Goal: Task Accomplishment & Management: Manage account settings

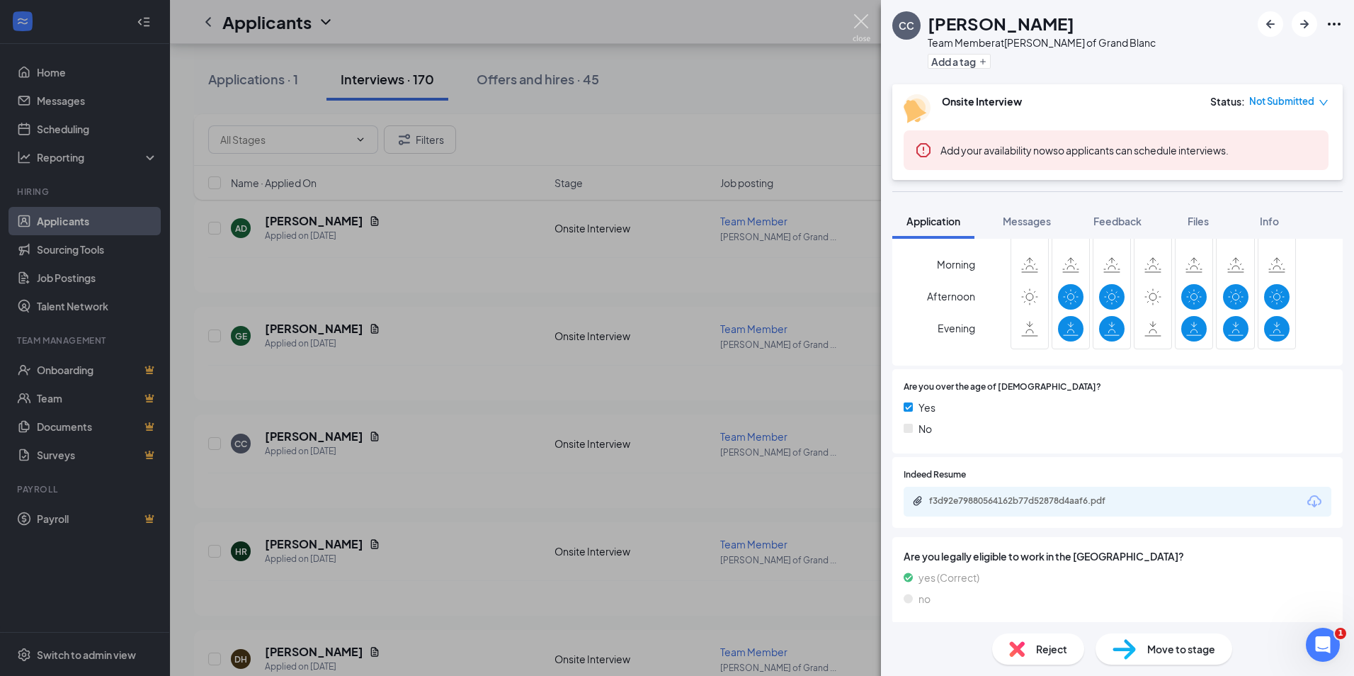
click at [865, 21] on img at bounding box center [862, 28] width 18 height 28
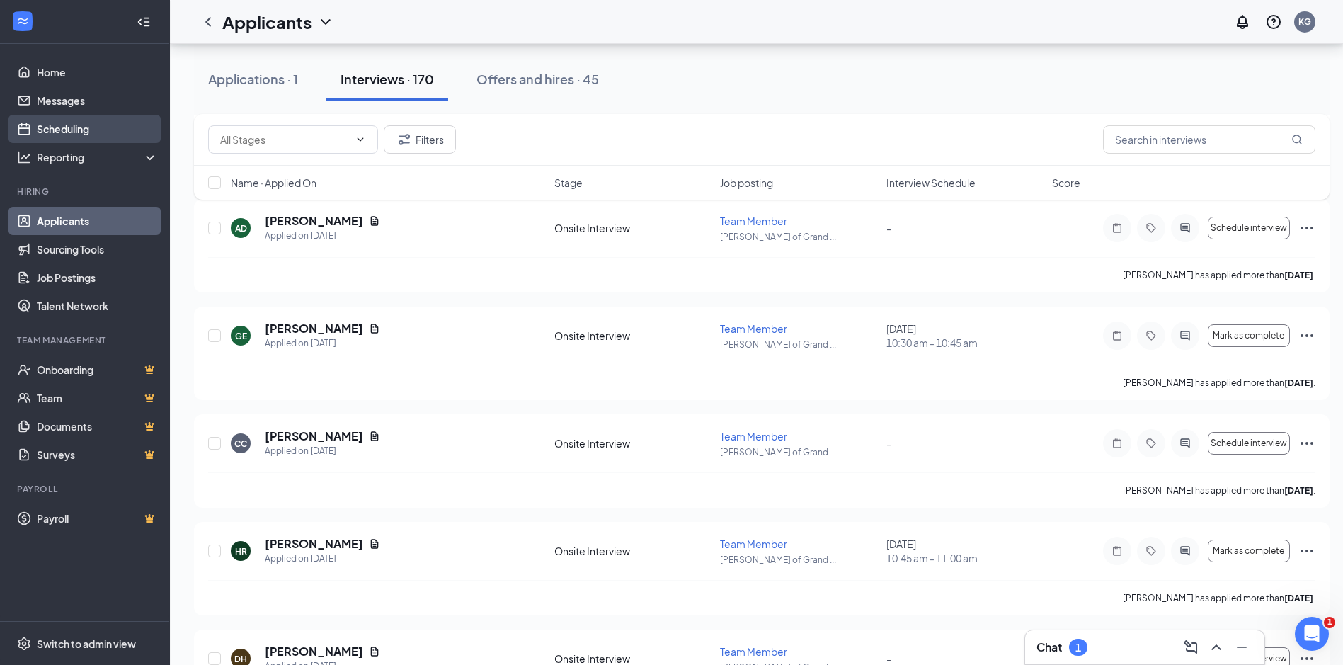
click at [78, 127] on link "Scheduling" at bounding box center [97, 129] width 121 height 28
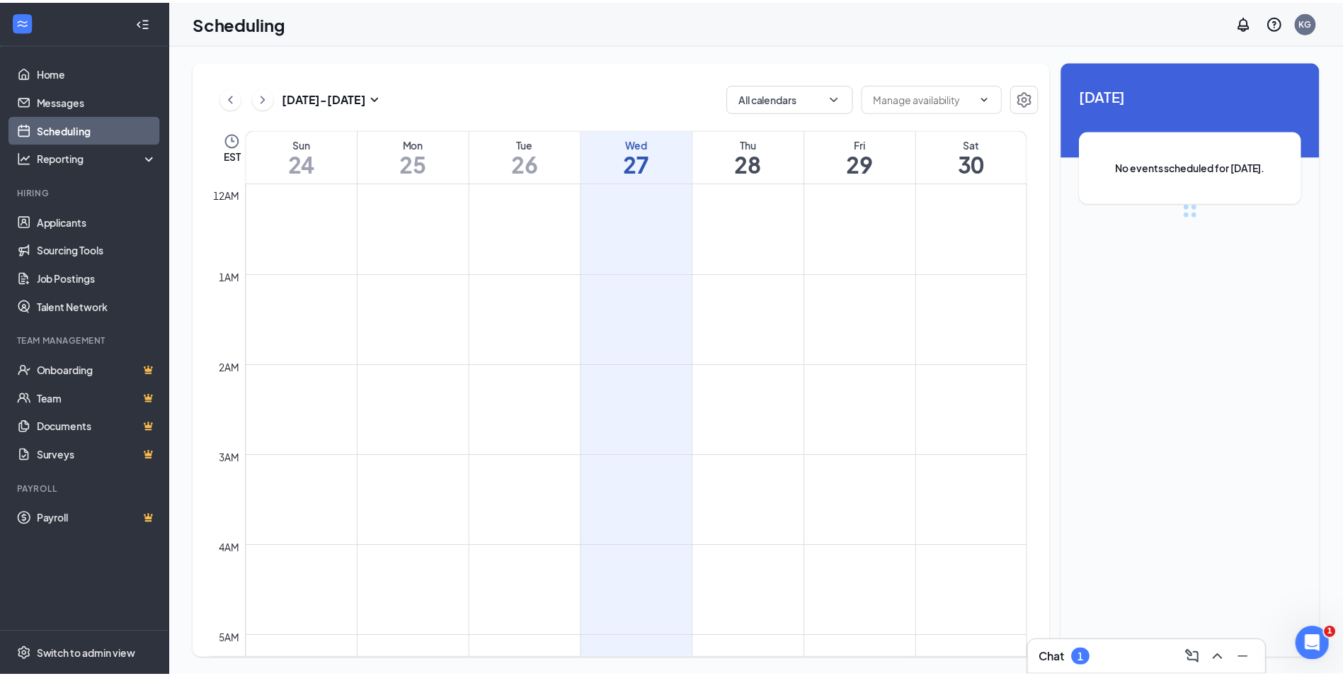
scroll to position [696, 0]
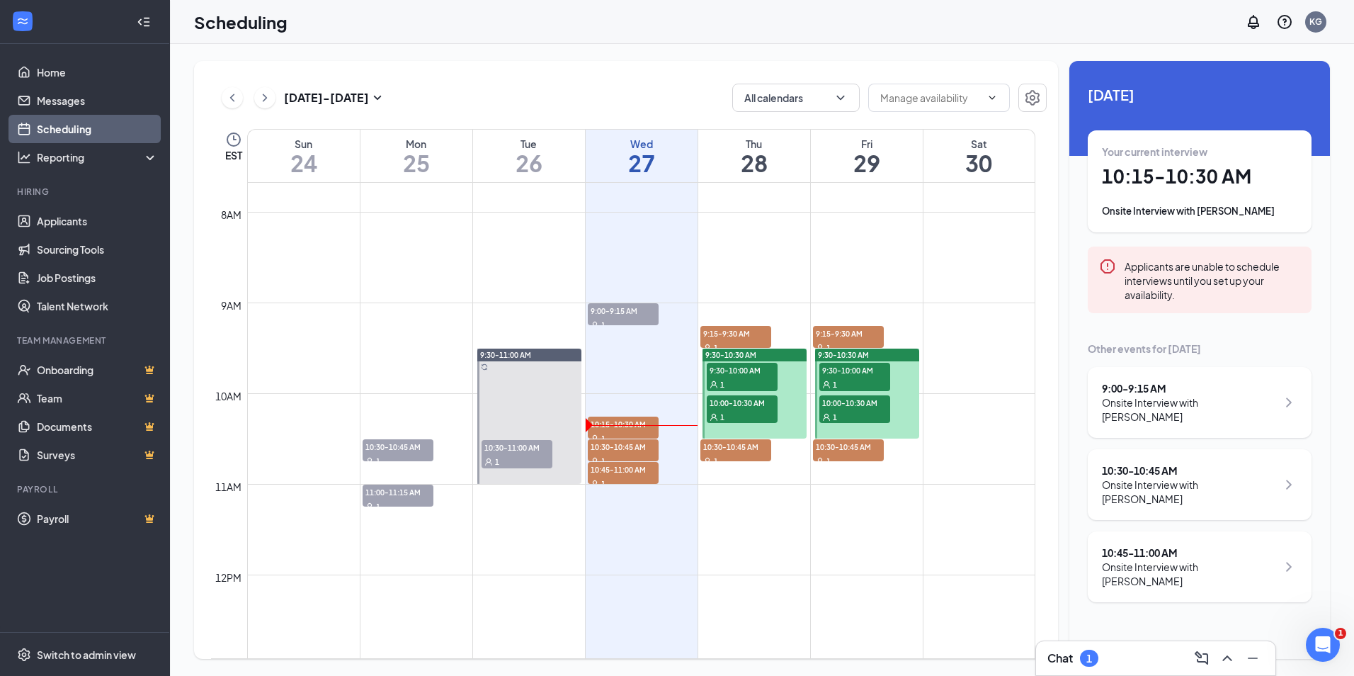
click at [1118, 665] on div "Chat 1" at bounding box center [1155, 658] width 217 height 23
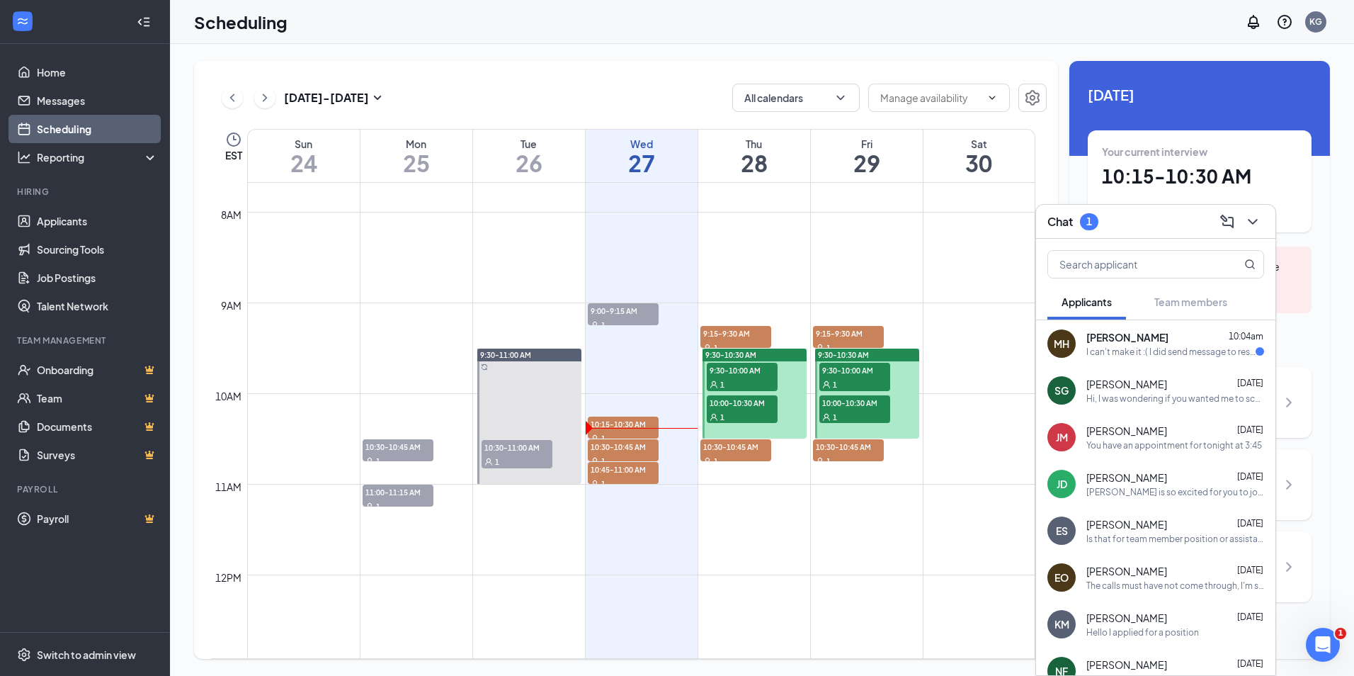
click at [1128, 337] on span "[PERSON_NAME]" at bounding box center [1127, 337] width 82 height 14
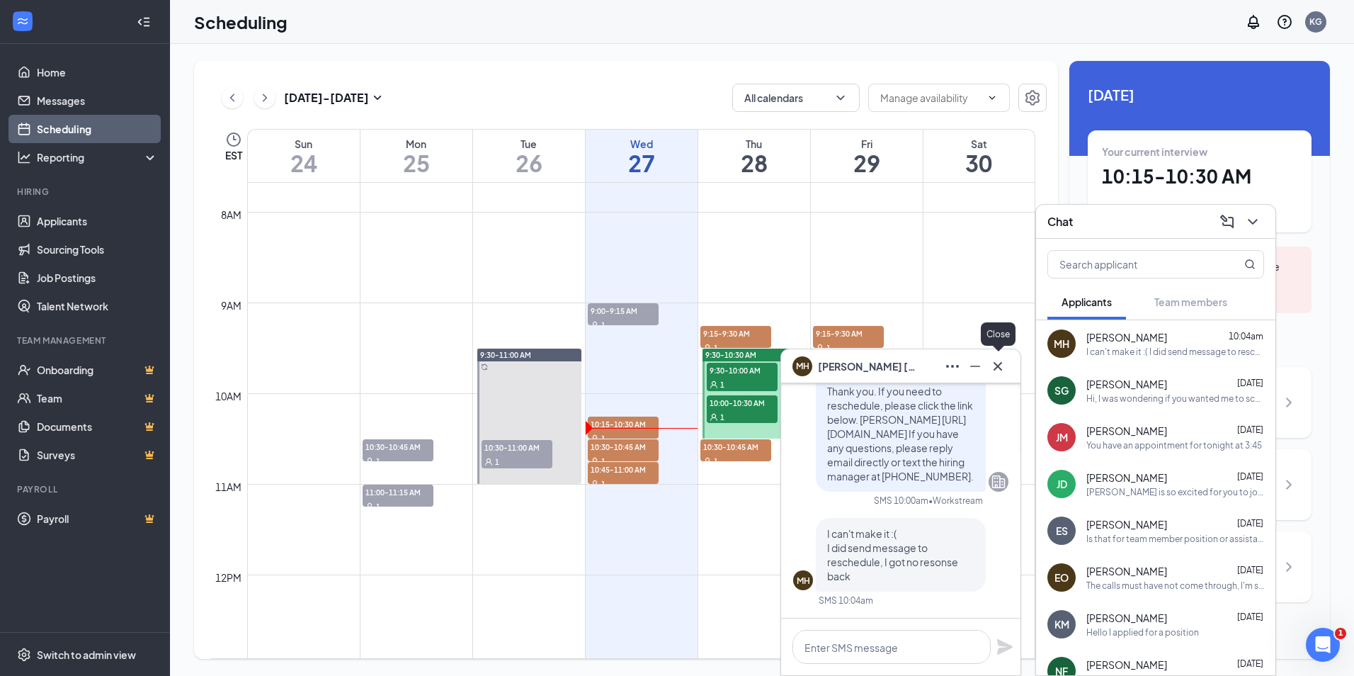
click at [995, 361] on icon "Cross" at bounding box center [997, 366] width 17 height 17
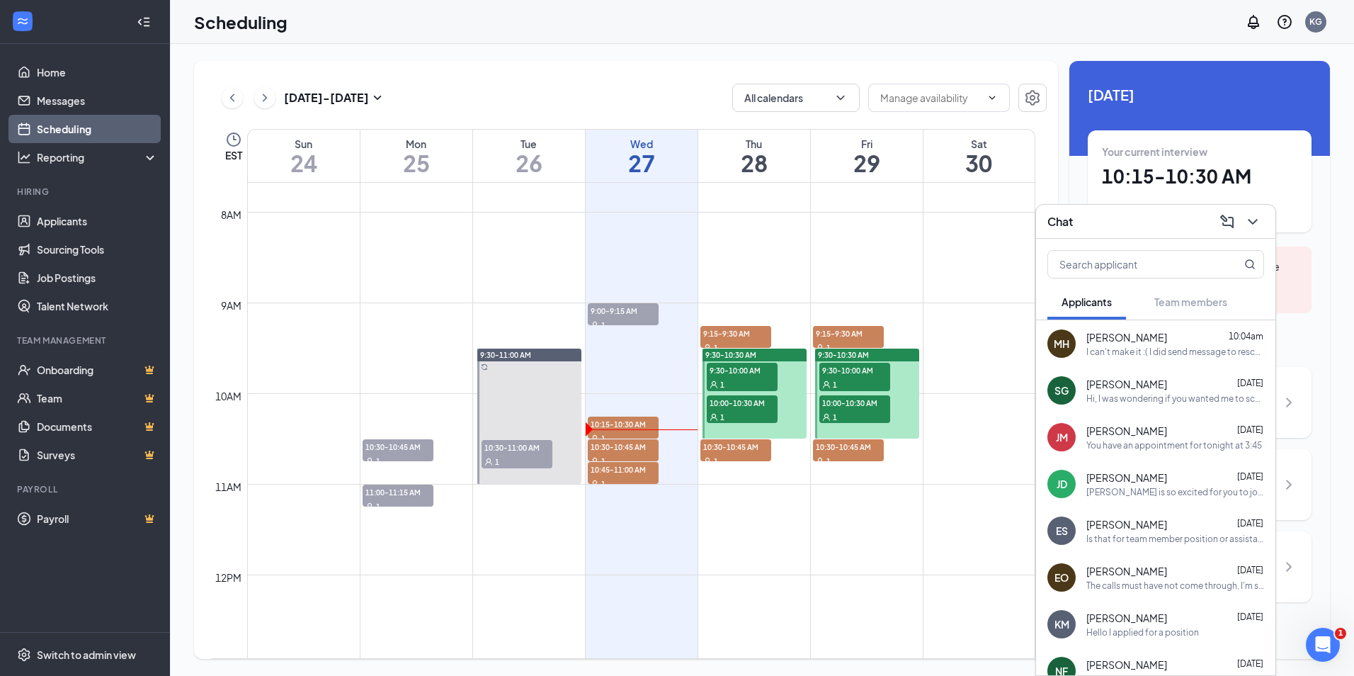
click at [1156, 222] on div "Chat" at bounding box center [1155, 221] width 217 height 22
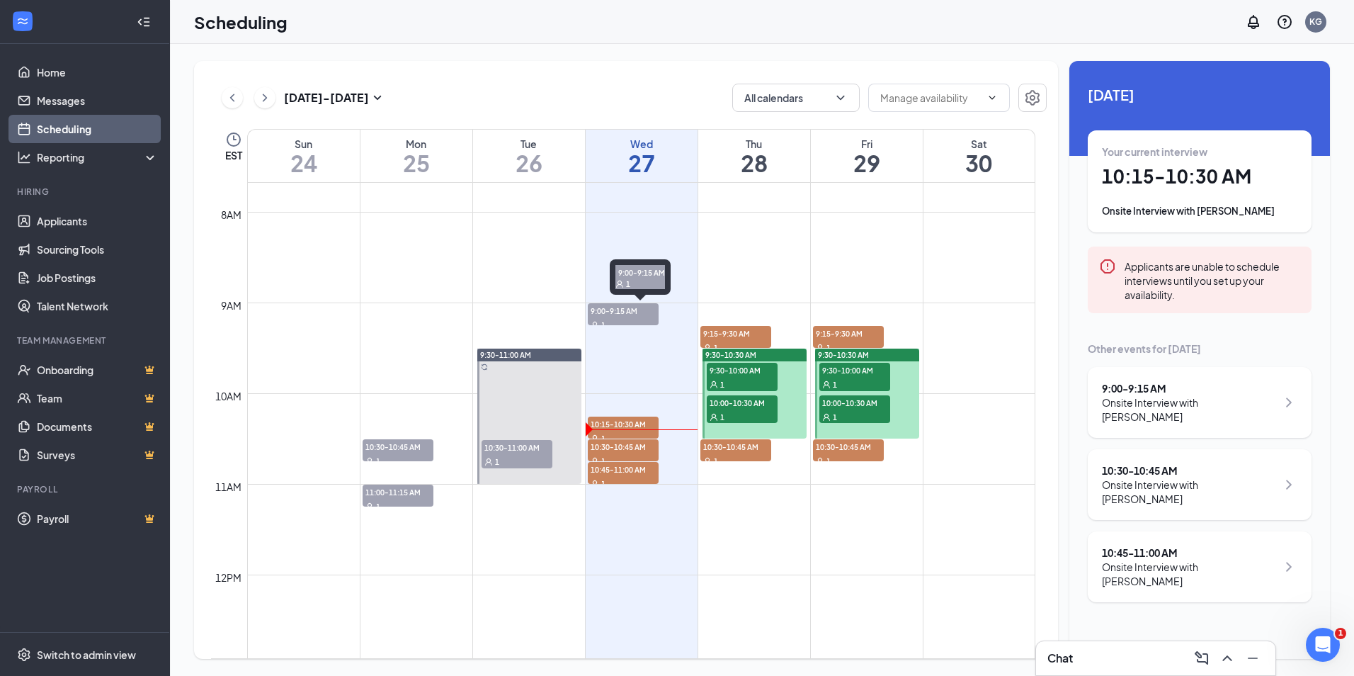
click at [630, 312] on span "9:00-9:15 AM" at bounding box center [623, 310] width 71 height 14
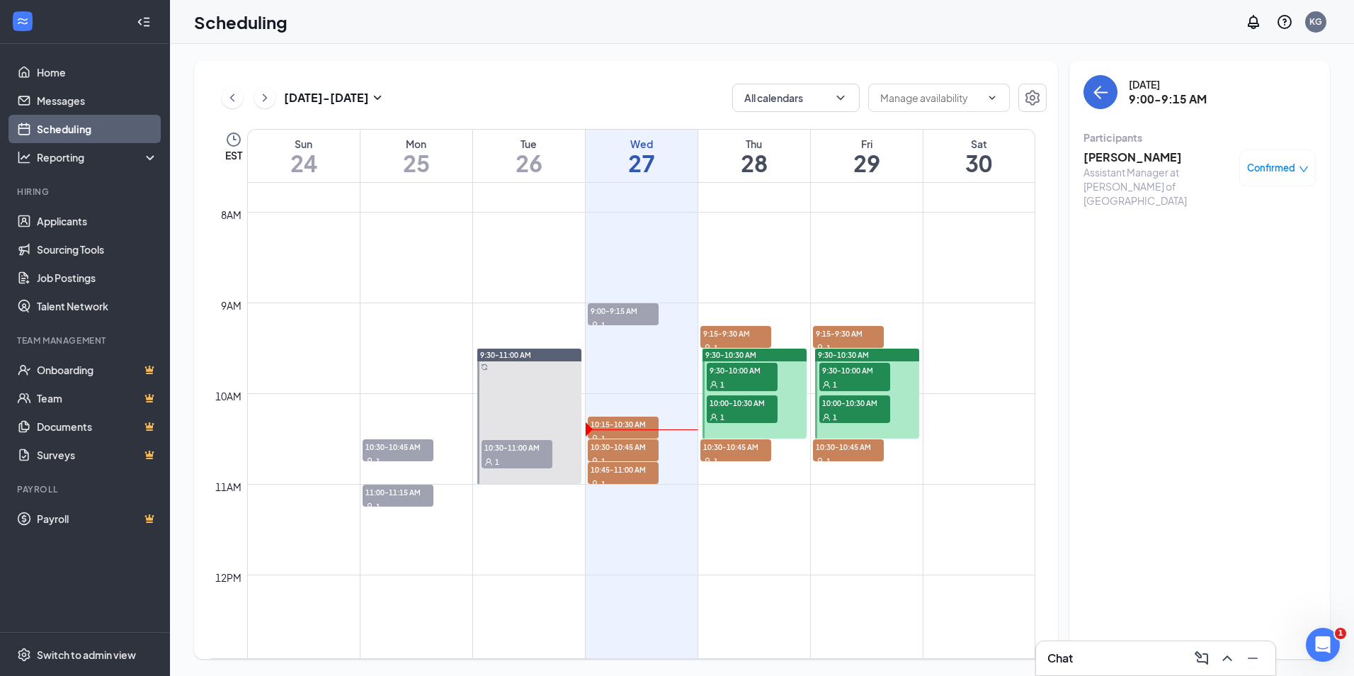
click at [1270, 166] on span "Confirmed" at bounding box center [1271, 168] width 48 height 14
click at [1241, 251] on span "Mark as no-show" at bounding box center [1236, 257] width 79 height 16
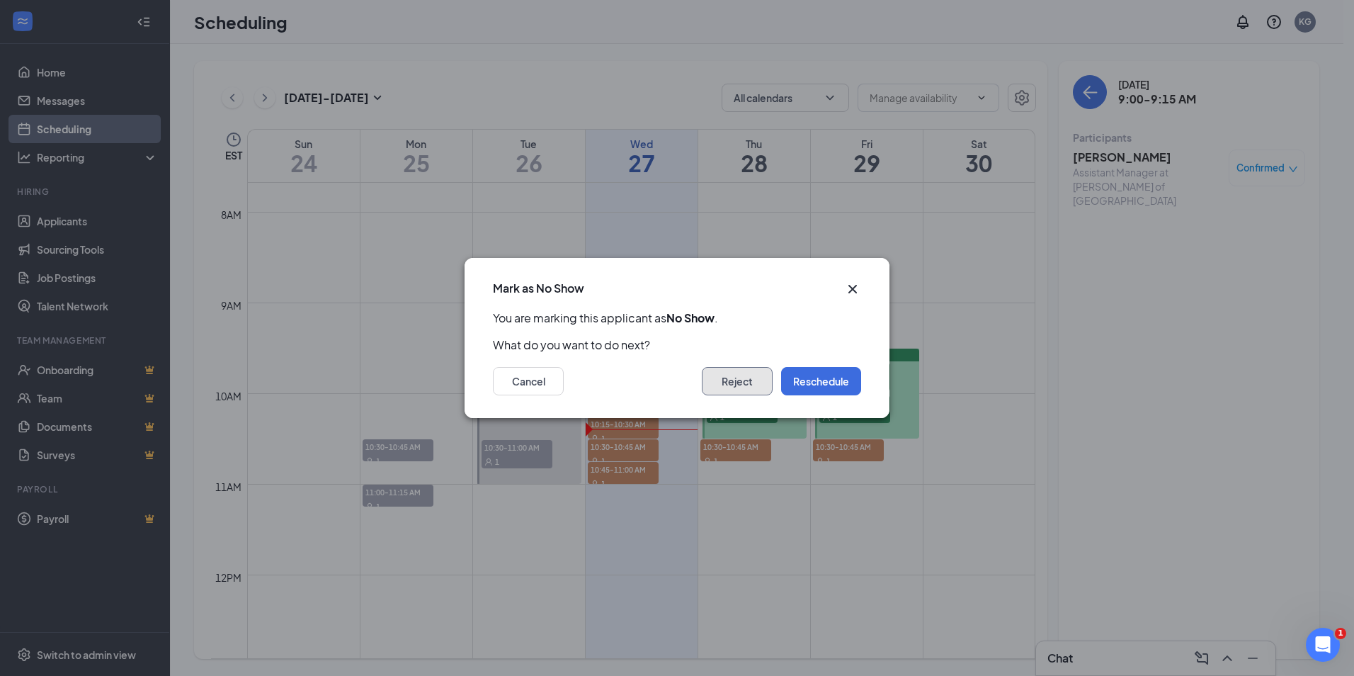
click at [737, 372] on button "Reject" at bounding box center [737, 381] width 71 height 28
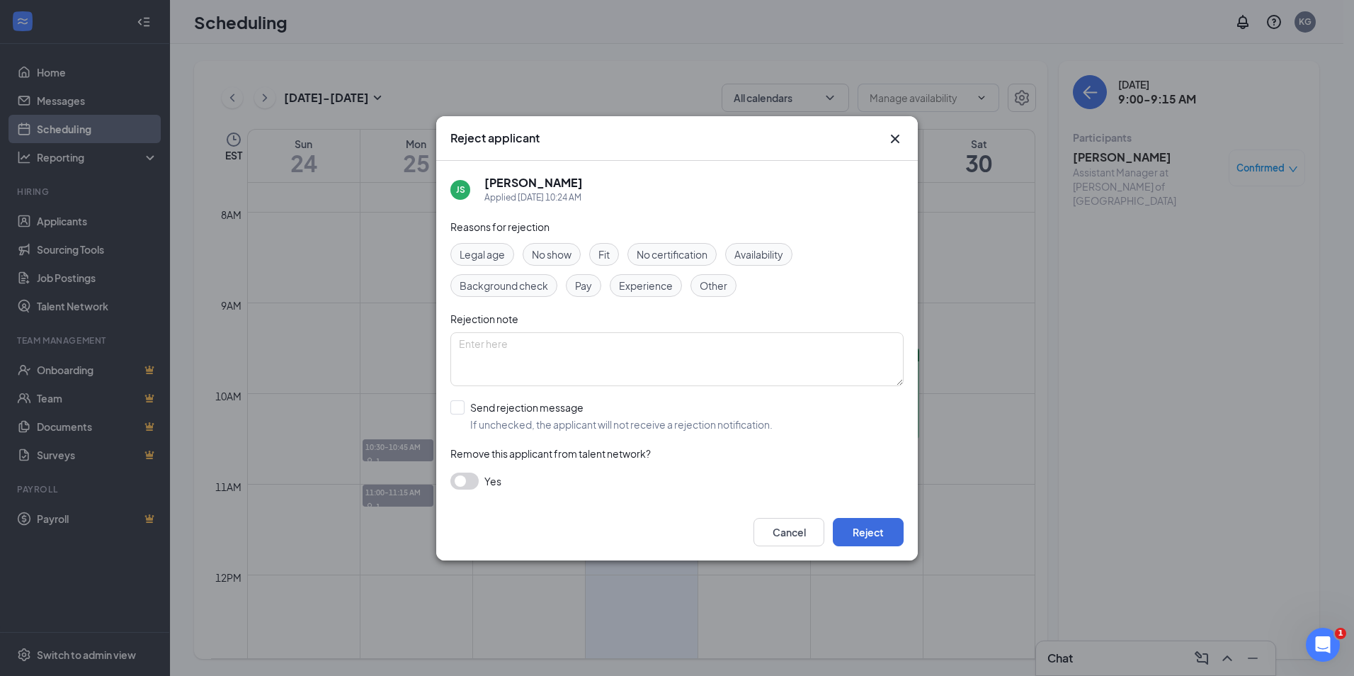
click at [894, 137] on icon "Cross" at bounding box center [895, 138] width 8 height 8
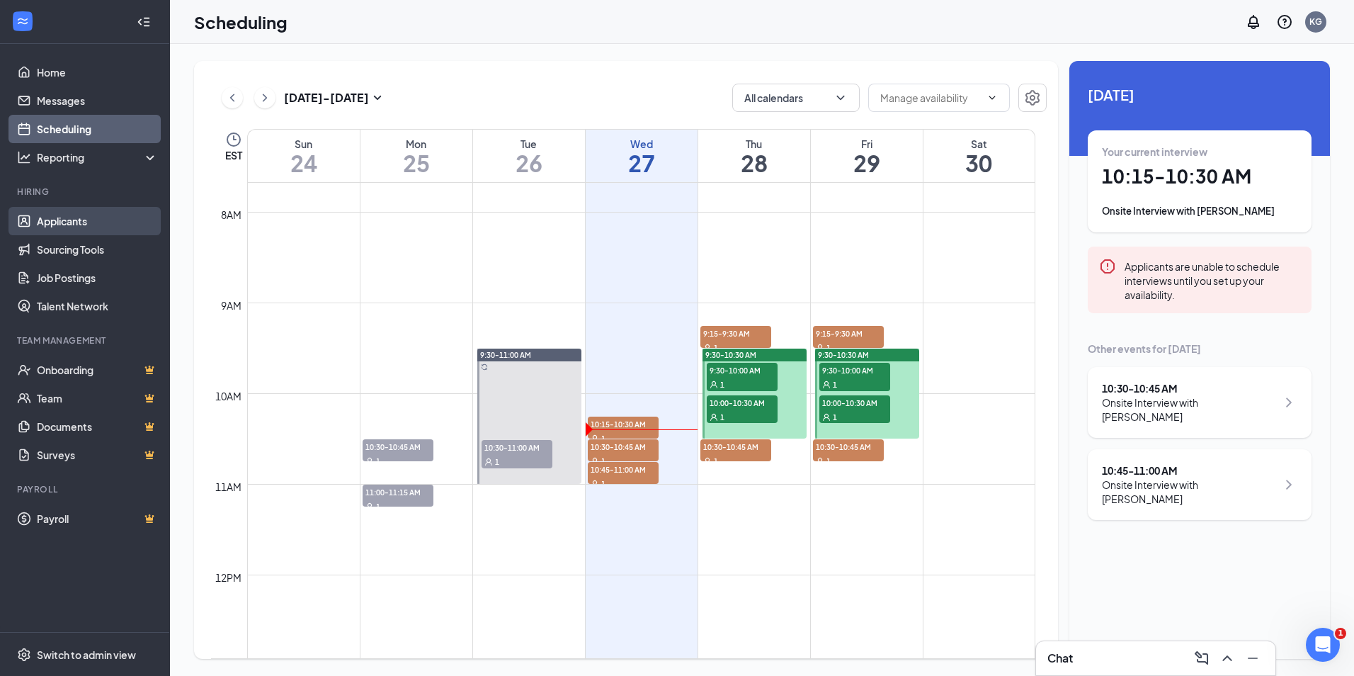
click at [60, 220] on link "Applicants" at bounding box center [97, 221] width 121 height 28
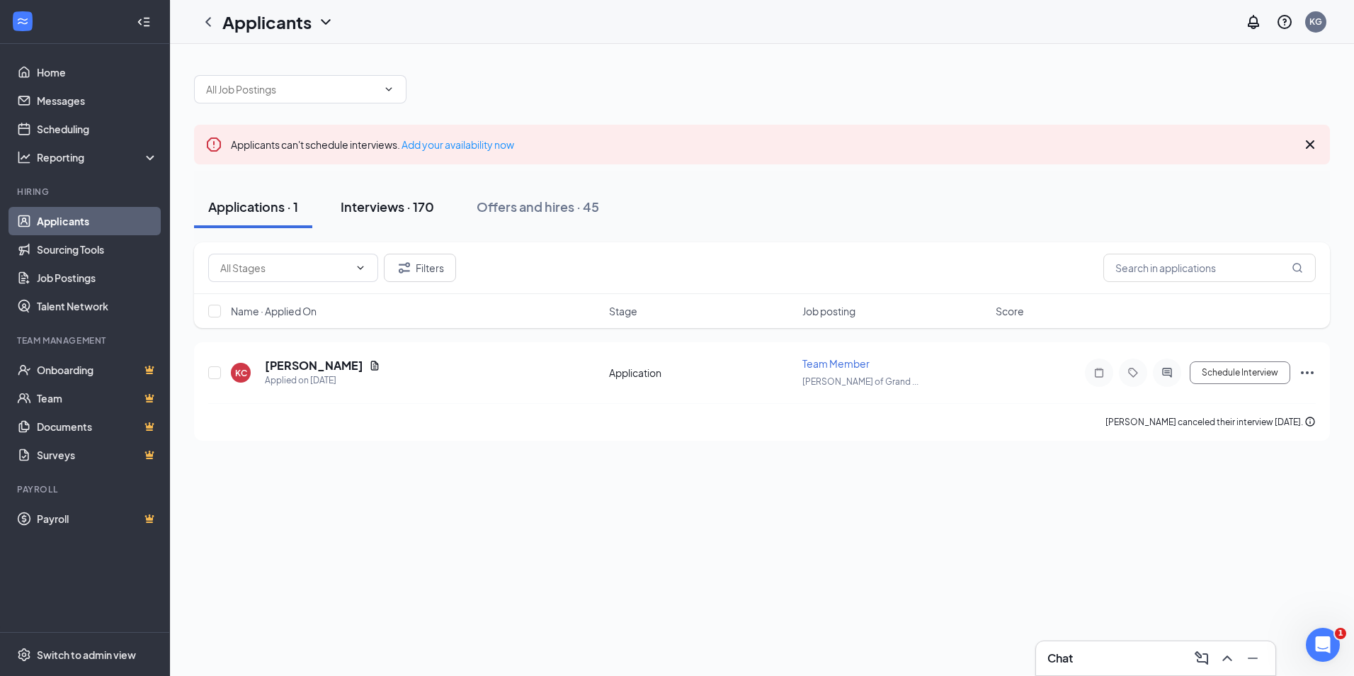
click at [387, 203] on div "Interviews · 170" at bounding box center [387, 207] width 93 height 18
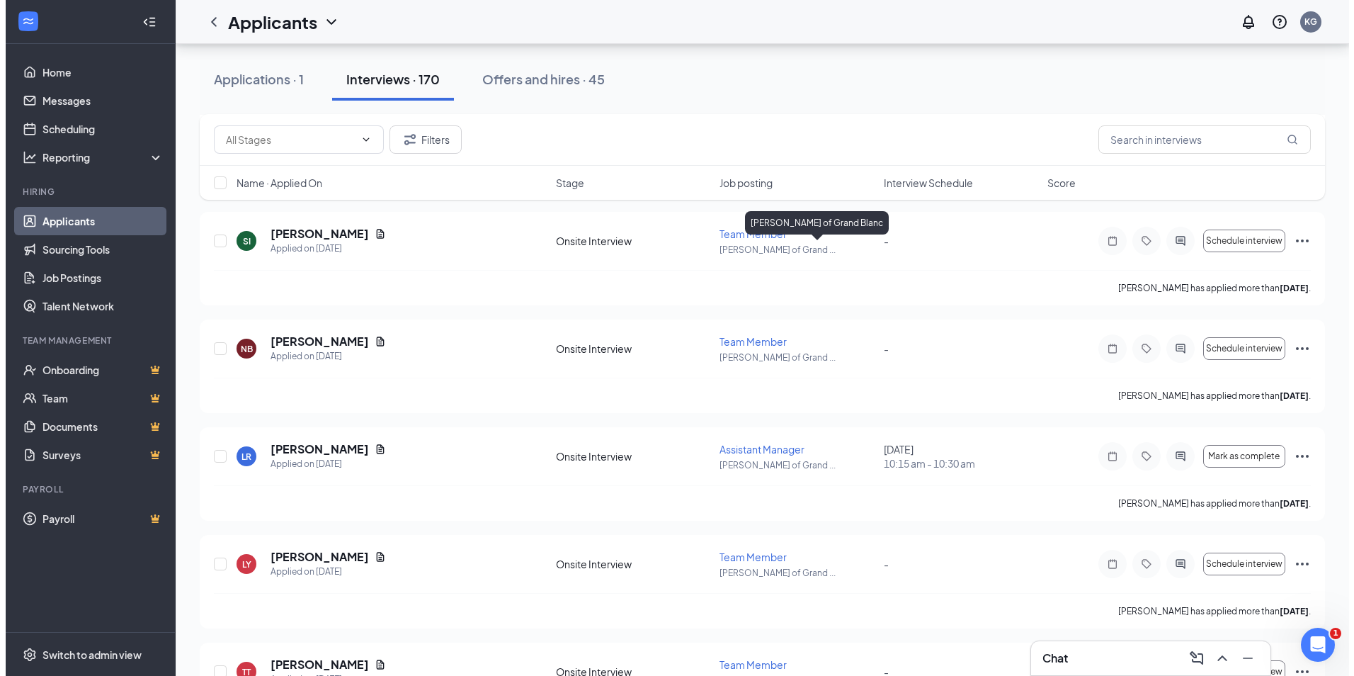
scroll to position [2124, 0]
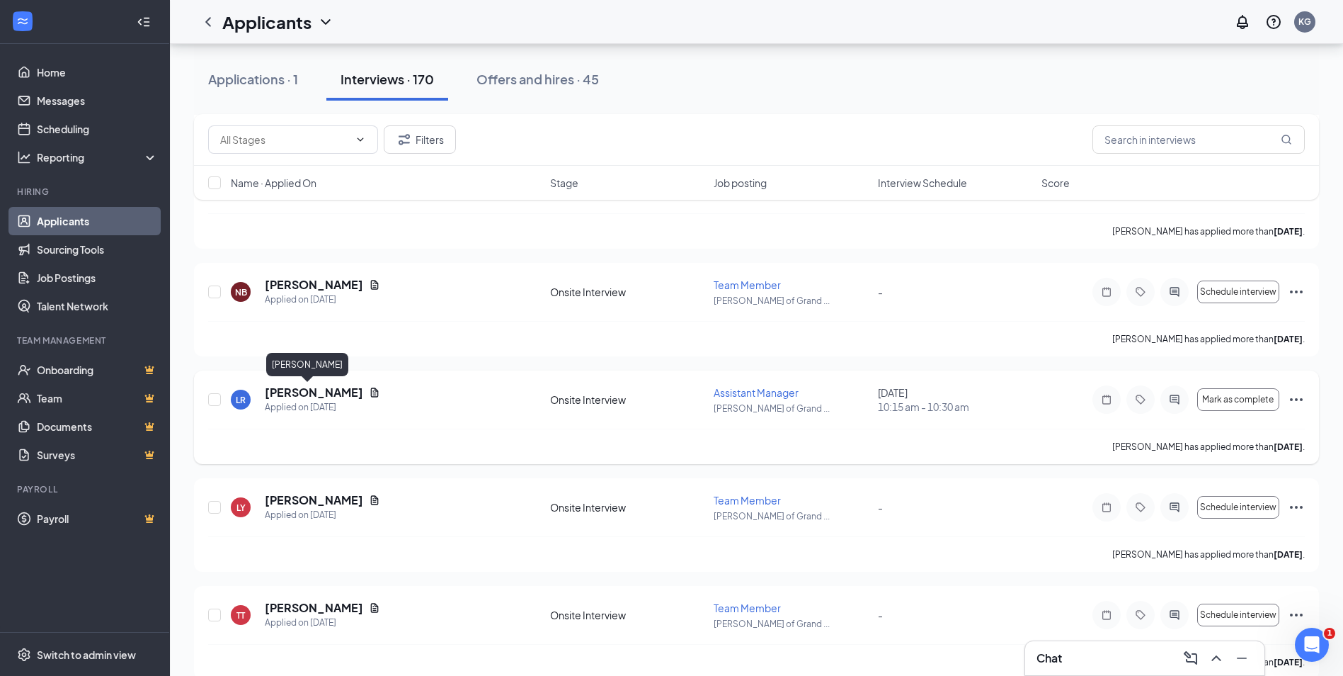
click at [308, 389] on h5 "[PERSON_NAME]" at bounding box center [314, 393] width 98 height 16
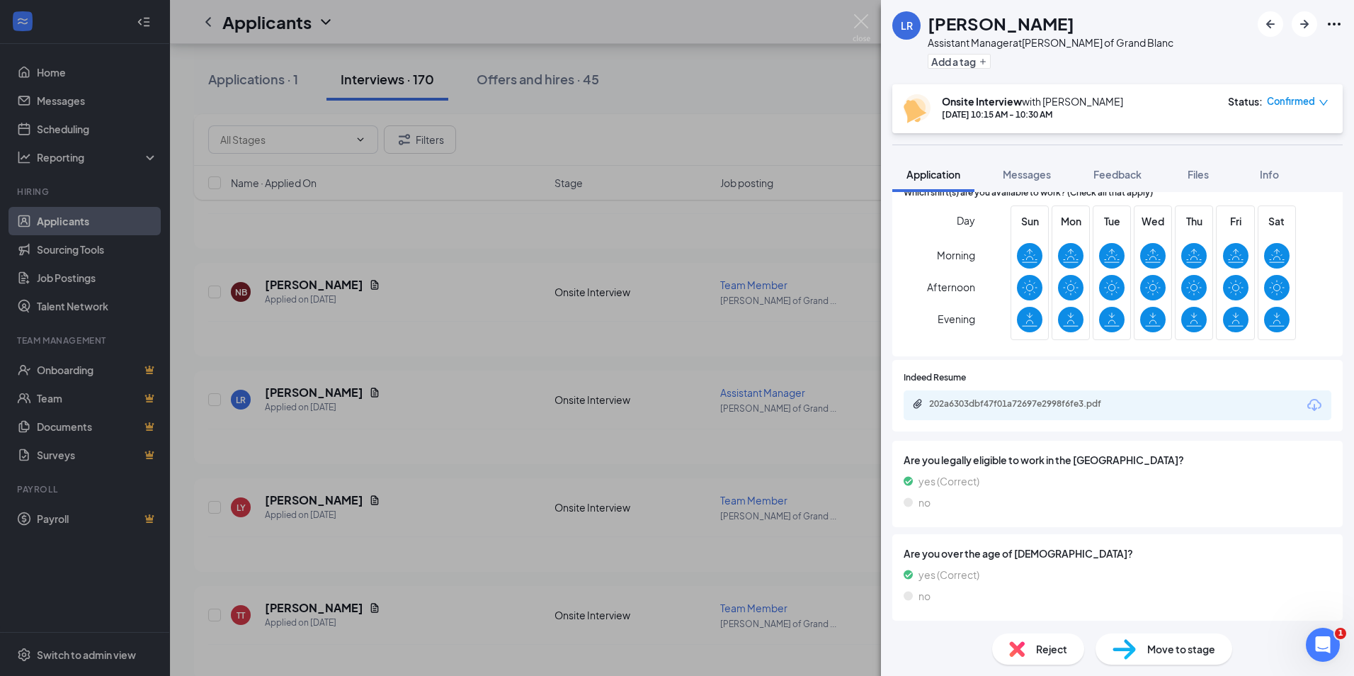
scroll to position [424, 0]
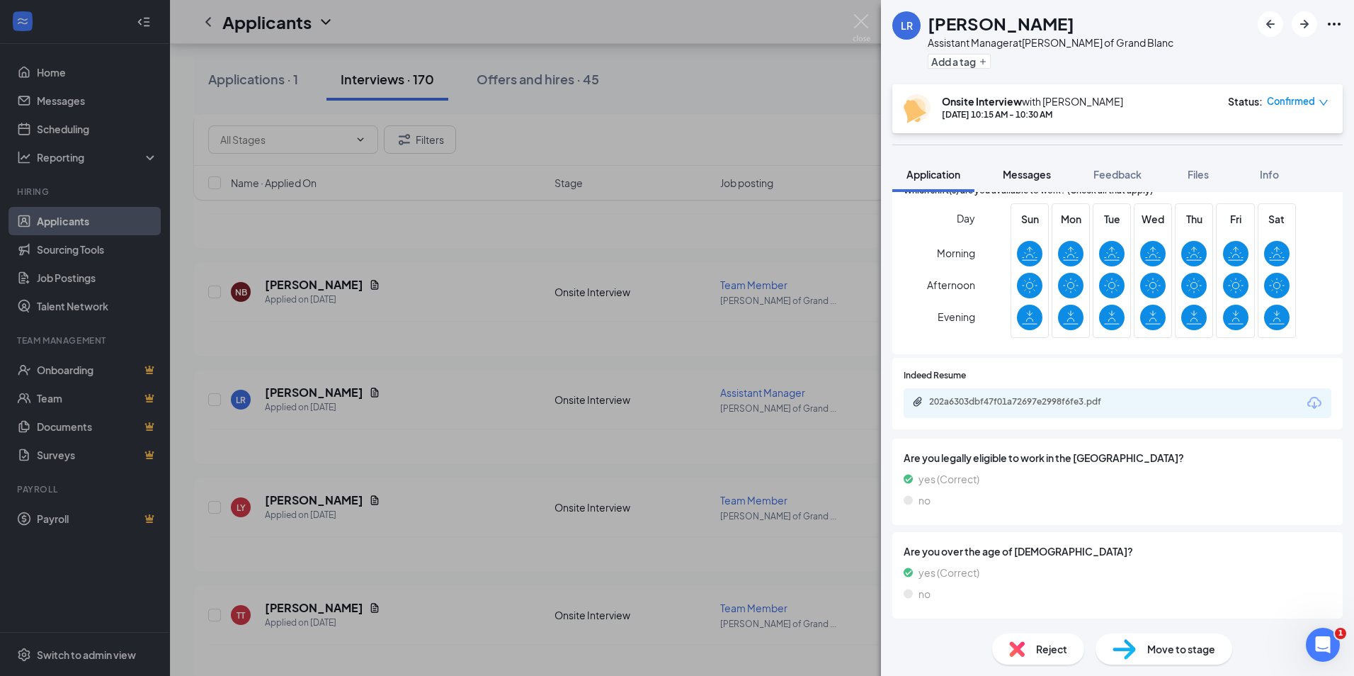
click at [1046, 171] on span "Messages" at bounding box center [1027, 174] width 48 height 13
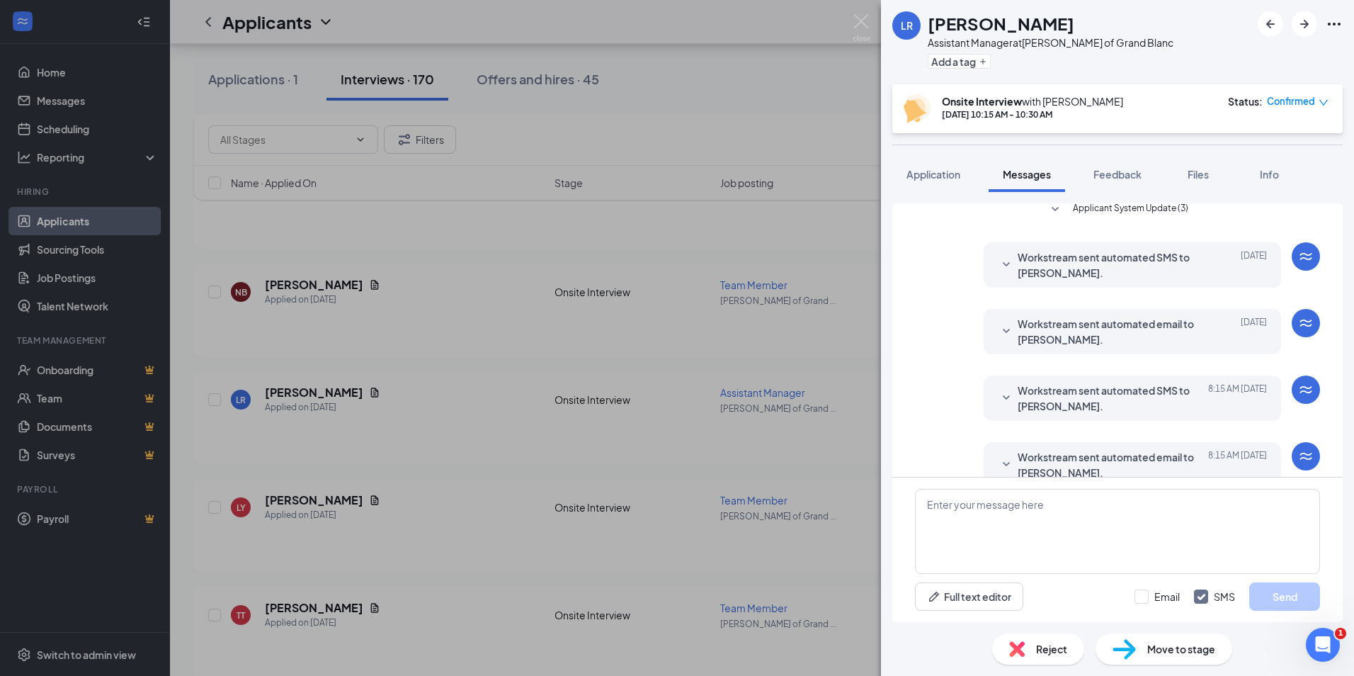
scroll to position [208, 0]
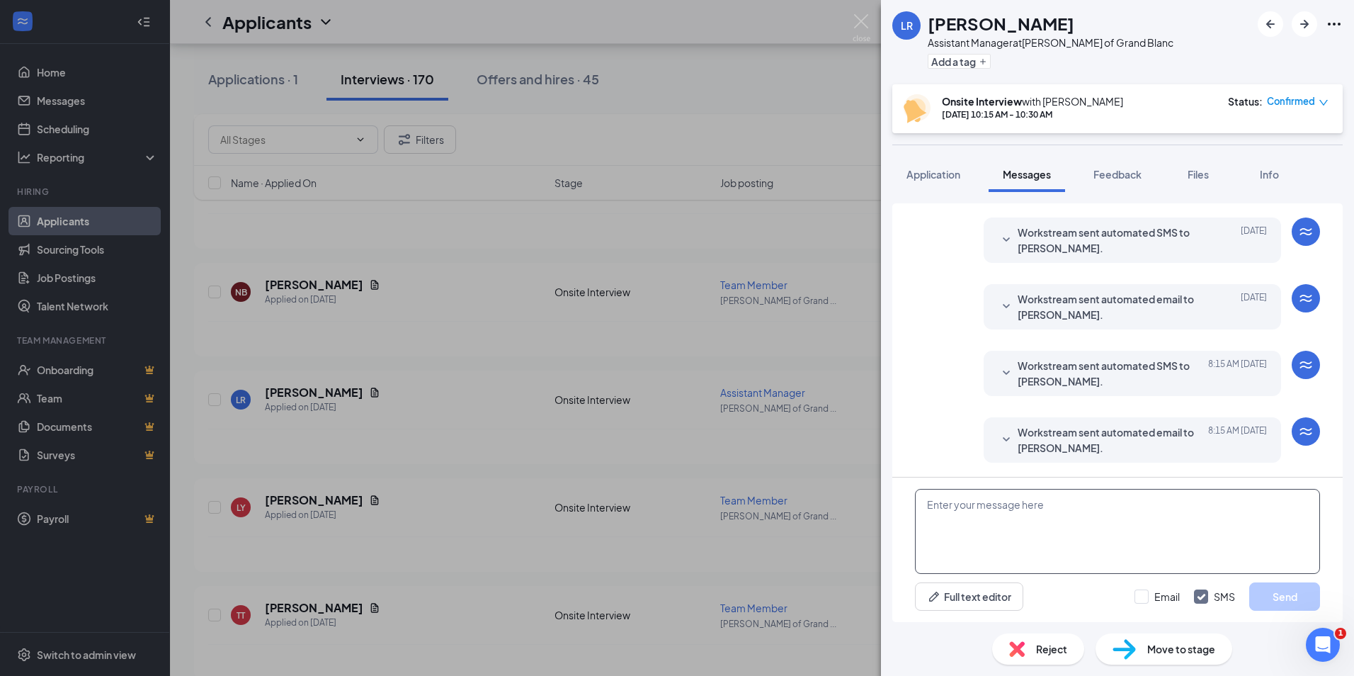
click at [974, 513] on textarea at bounding box center [1117, 531] width 405 height 85
type textarea "Sorry you missed your appointment"
click at [1290, 591] on button "Send" at bounding box center [1284, 596] width 71 height 28
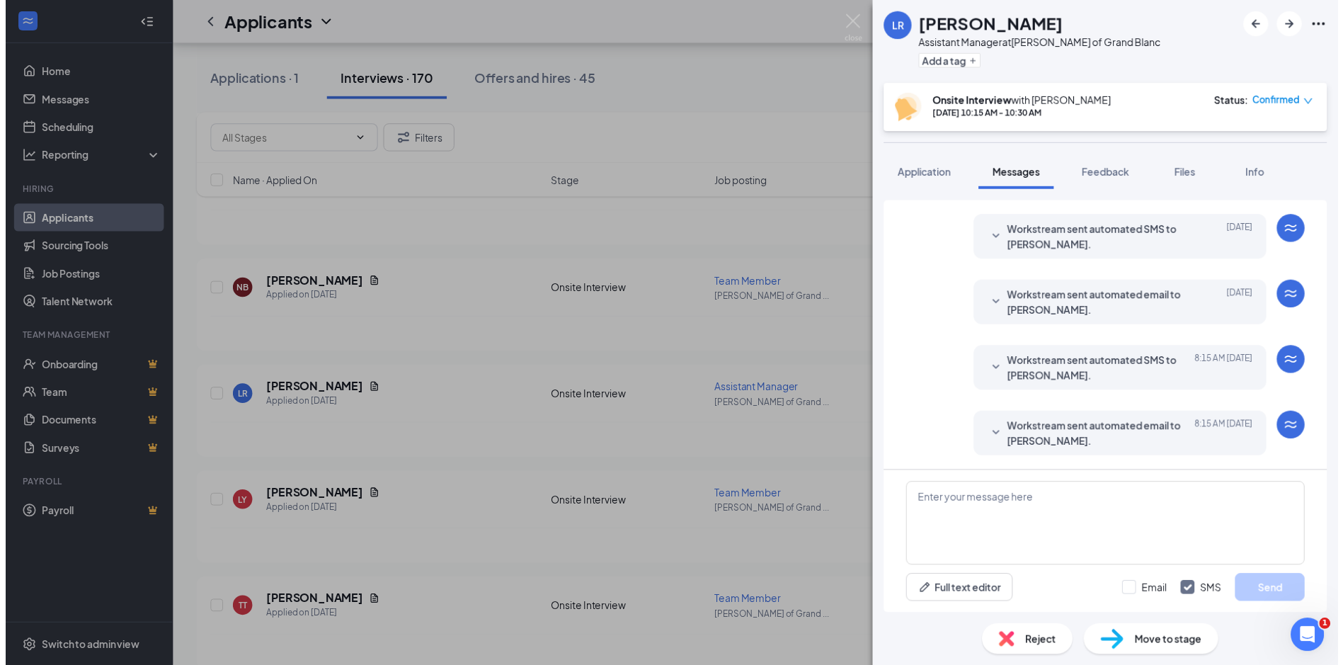
scroll to position [285, 0]
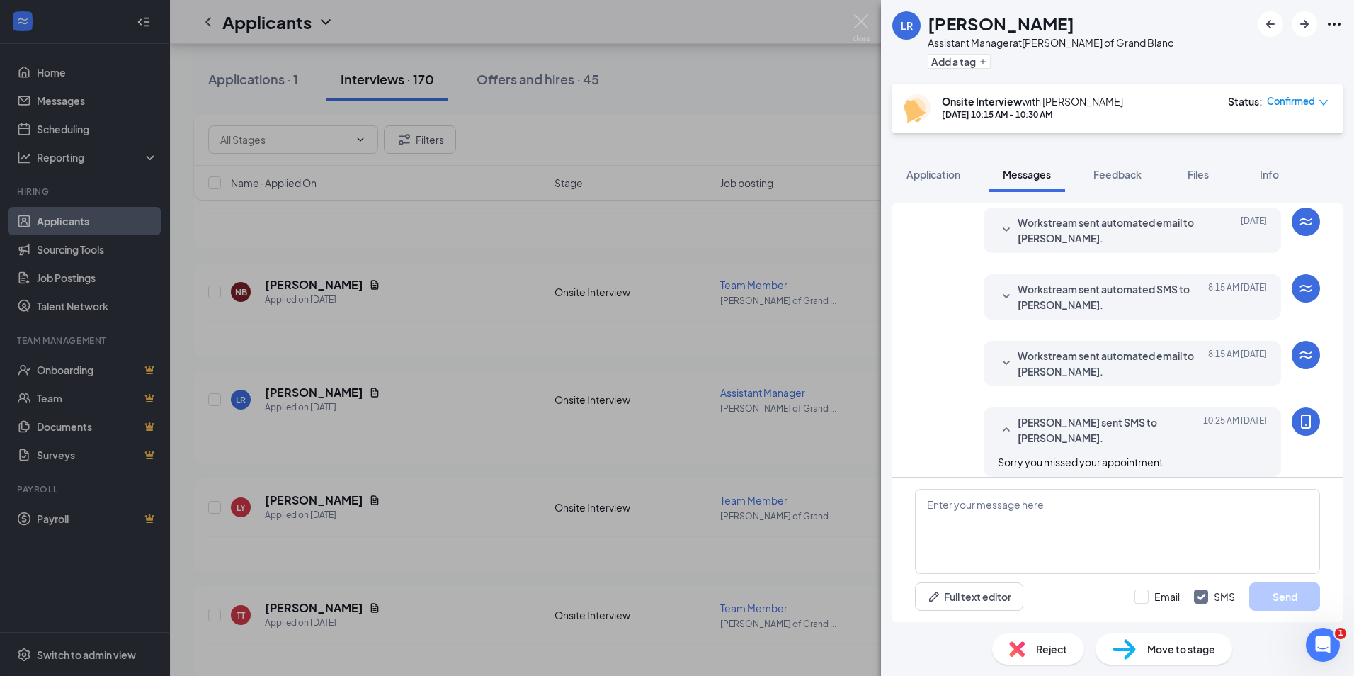
click at [1047, 640] on div "Reject" at bounding box center [1038, 648] width 92 height 31
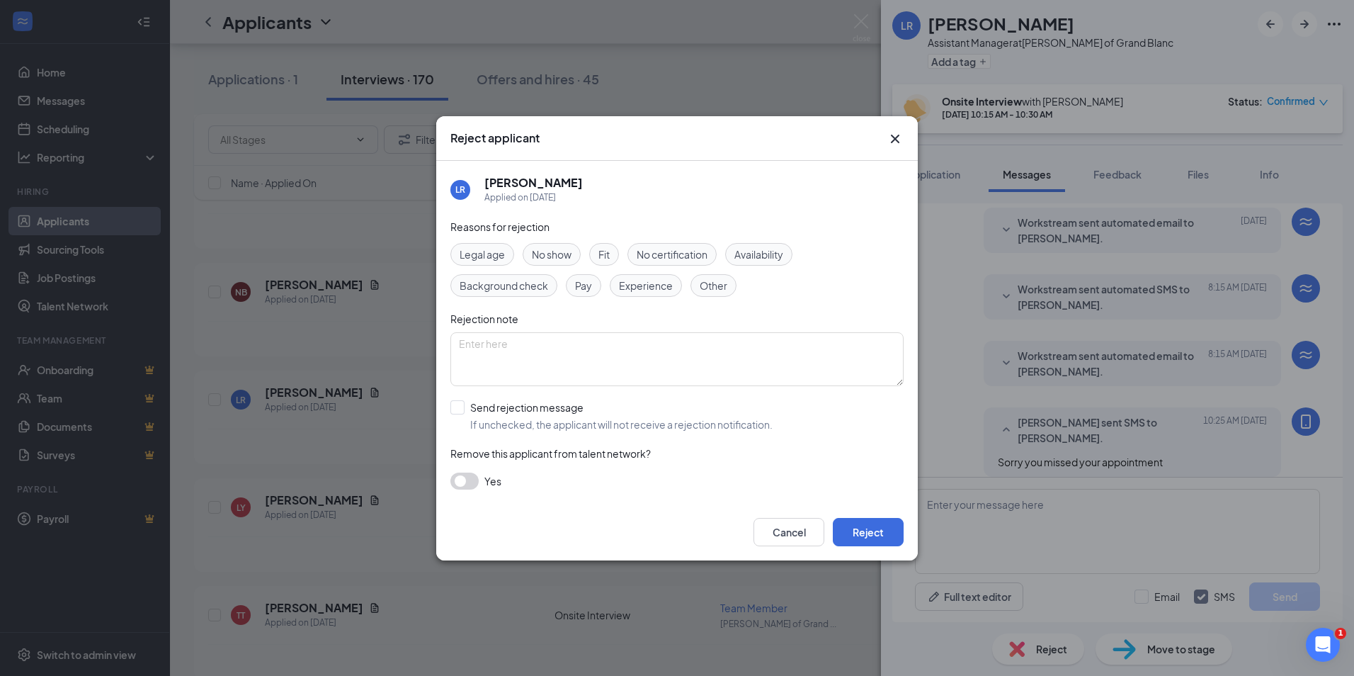
click at [535, 256] on span "No show" at bounding box center [552, 254] width 40 height 16
click at [863, 532] on button "Reject" at bounding box center [868, 532] width 71 height 28
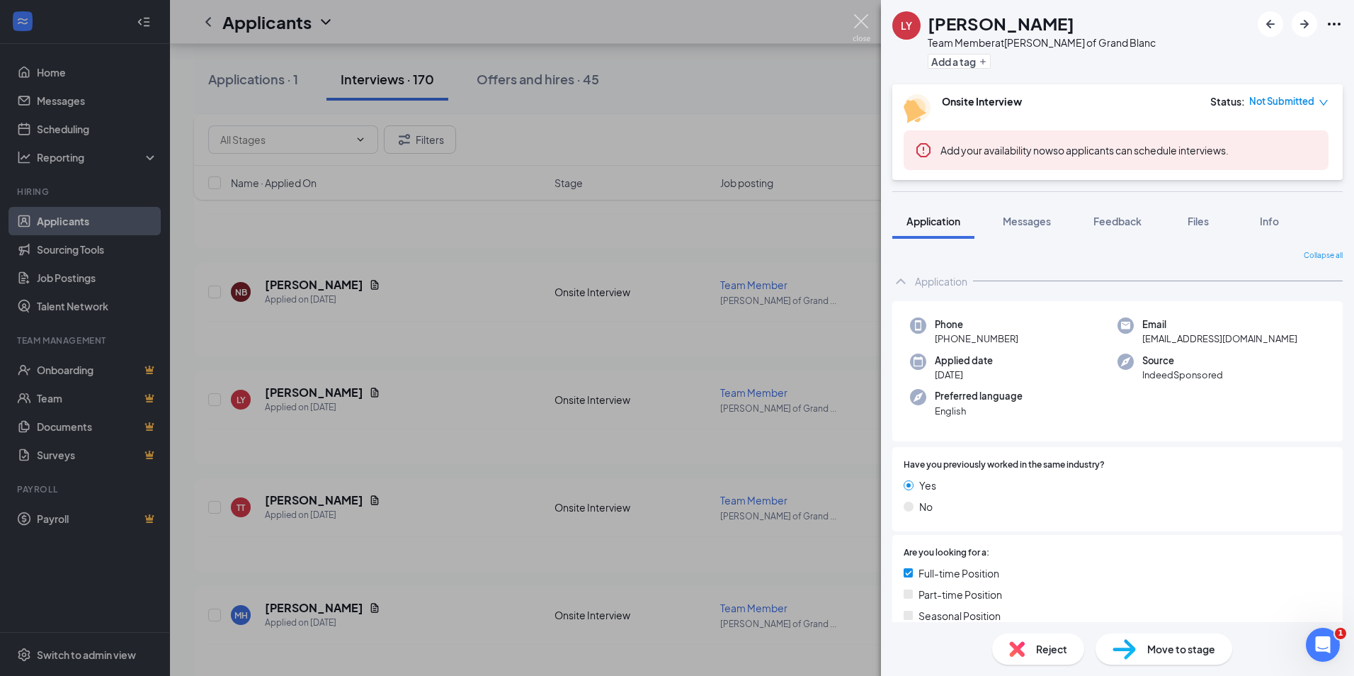
click at [858, 20] on img at bounding box center [862, 28] width 18 height 28
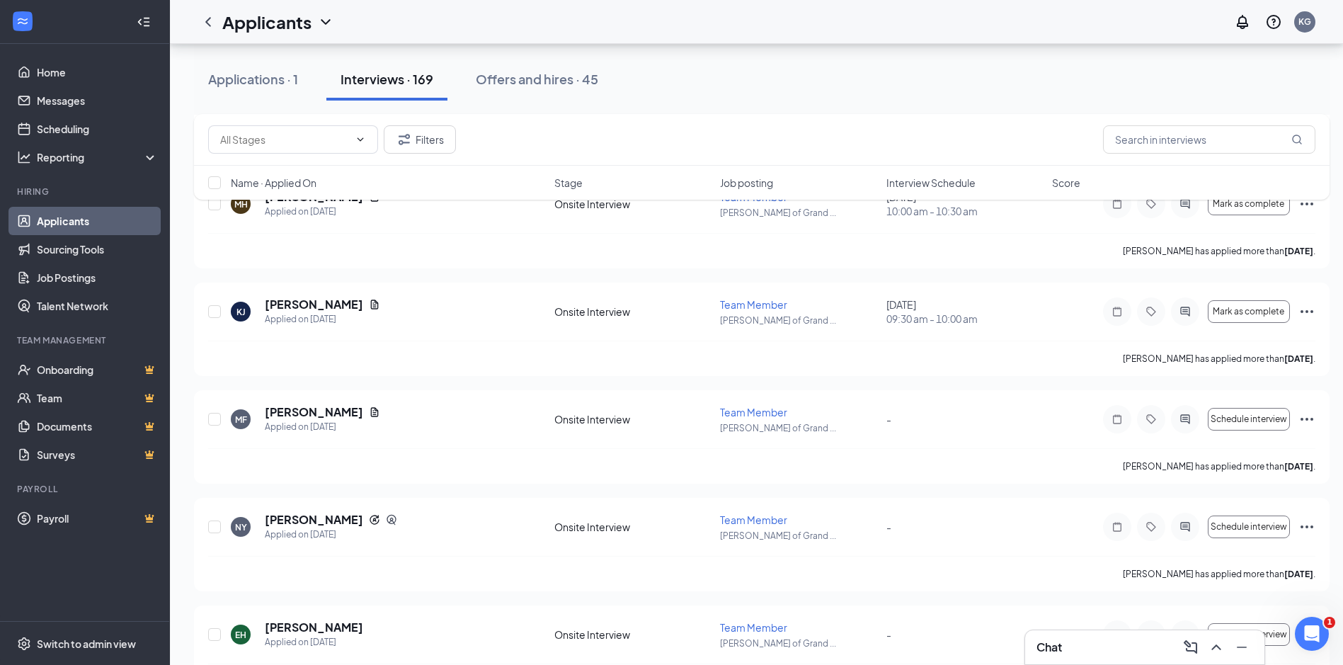
scroll to position [17871, 0]
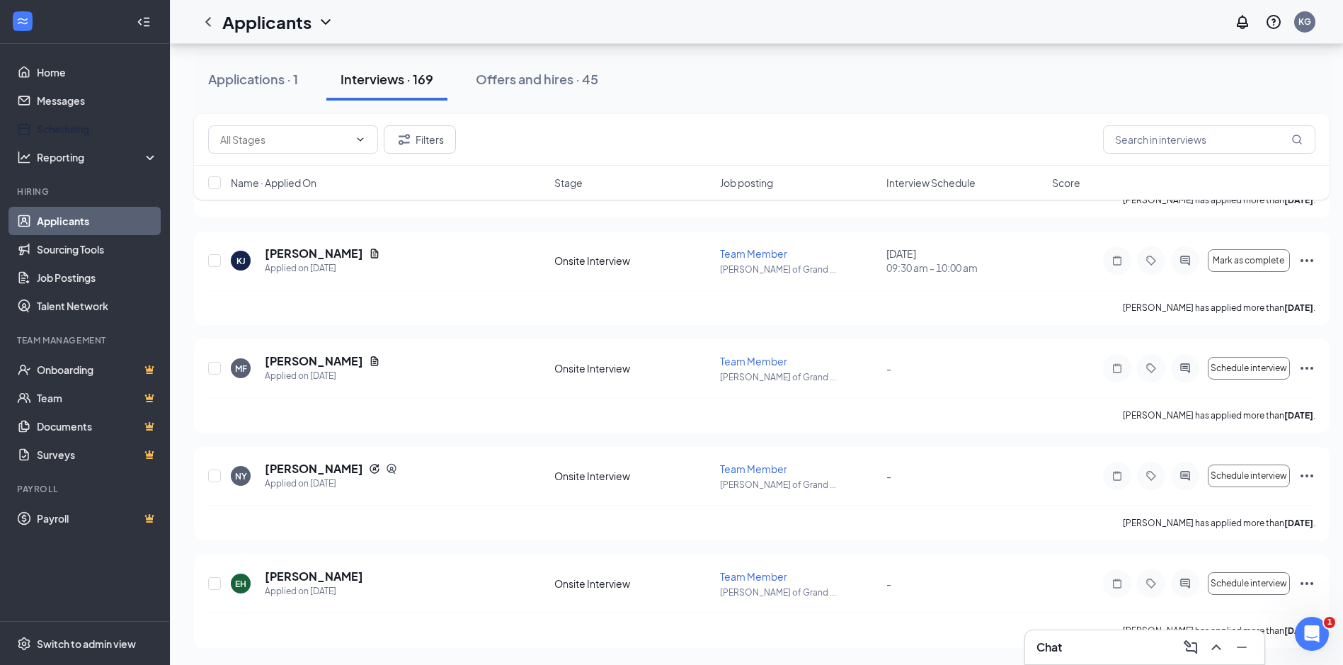
drag, startPoint x: 47, startPoint y: 115, endPoint x: 952, endPoint y: 222, distance: 911.3
click at [47, 115] on link "Scheduling" at bounding box center [97, 129] width 121 height 28
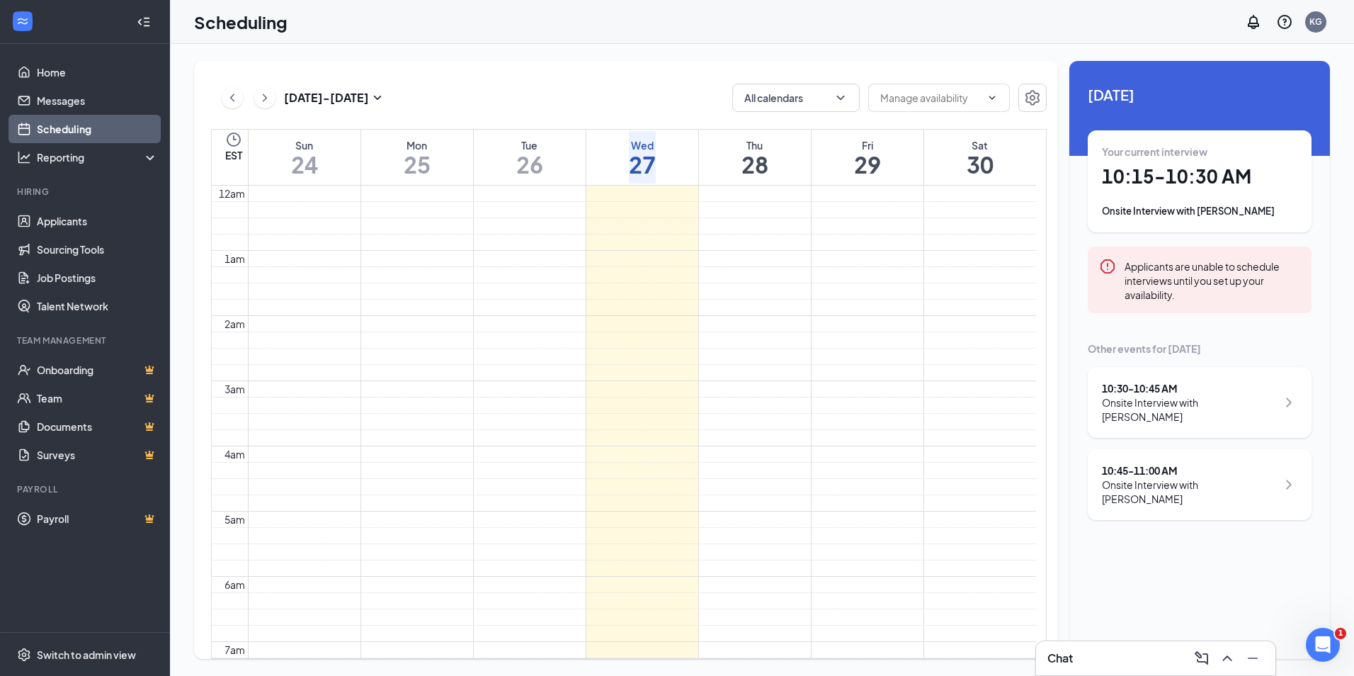
scroll to position [696, 0]
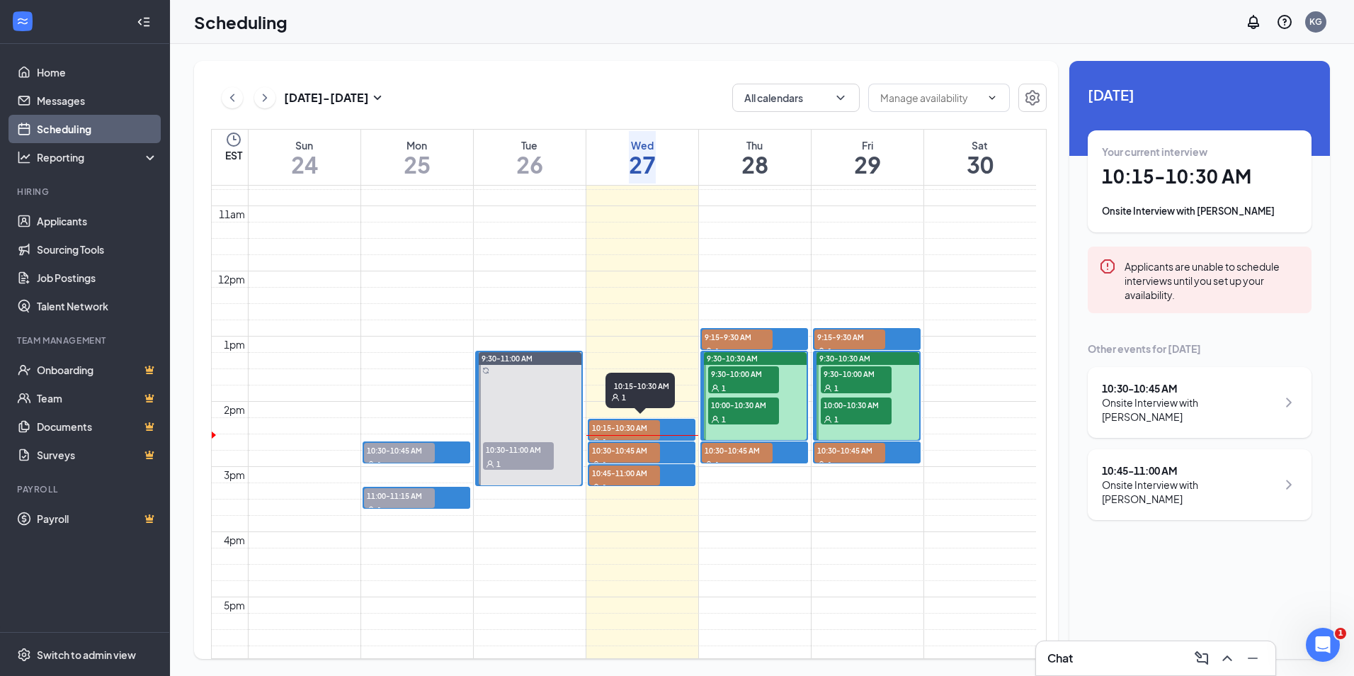
click at [621, 420] on span "10:15-10:30 AM" at bounding box center [624, 427] width 71 height 14
